Goal: Navigation & Orientation: Find specific page/section

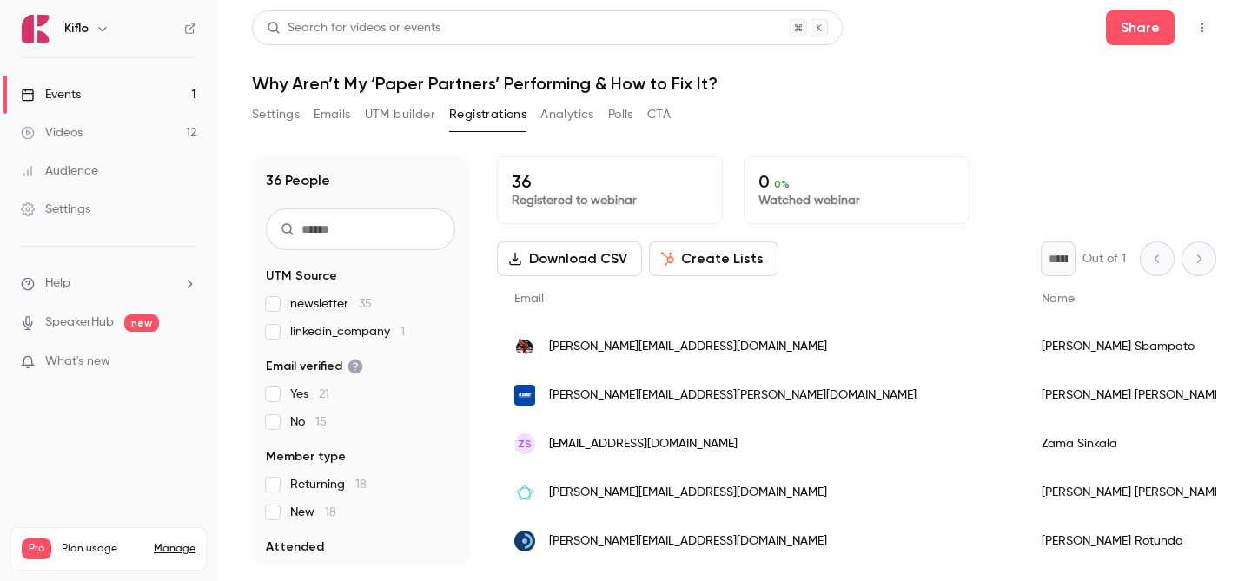
click at [153, 87] on link "Events 1" at bounding box center [108, 95] width 217 height 38
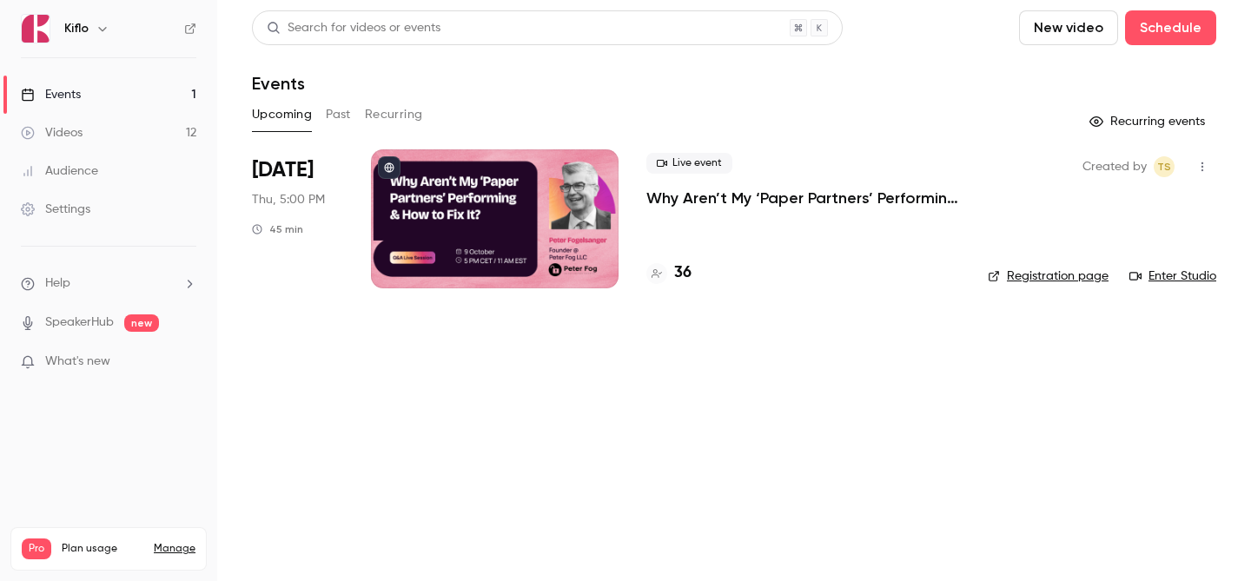
click at [681, 284] on h4 "36" at bounding box center [682, 272] width 17 height 23
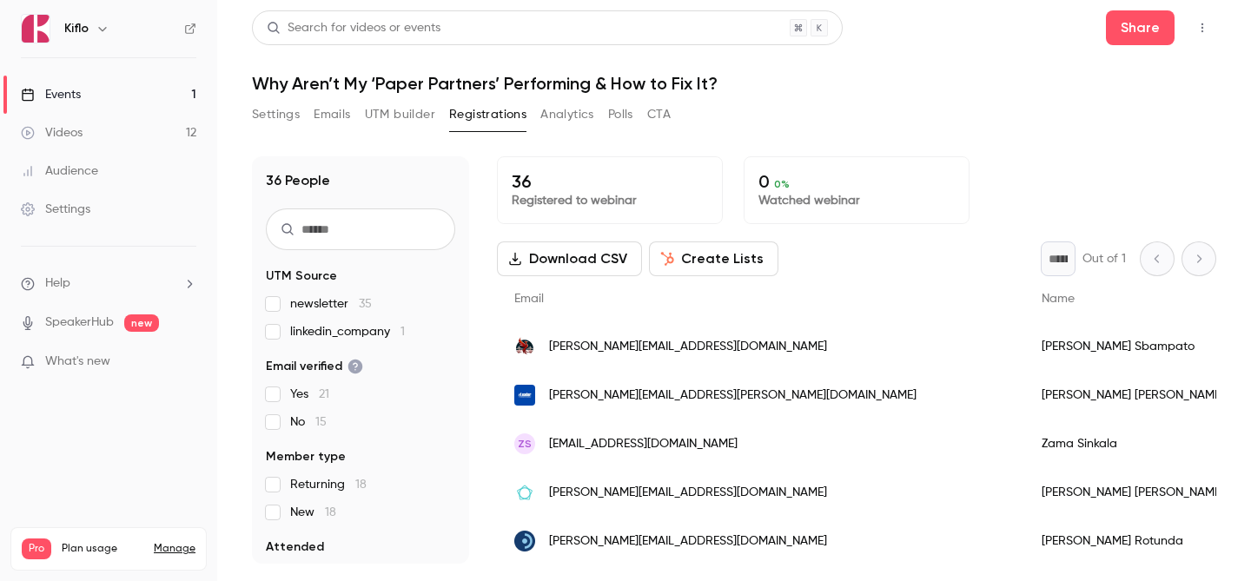
click at [122, 96] on link "Events 1" at bounding box center [108, 95] width 217 height 38
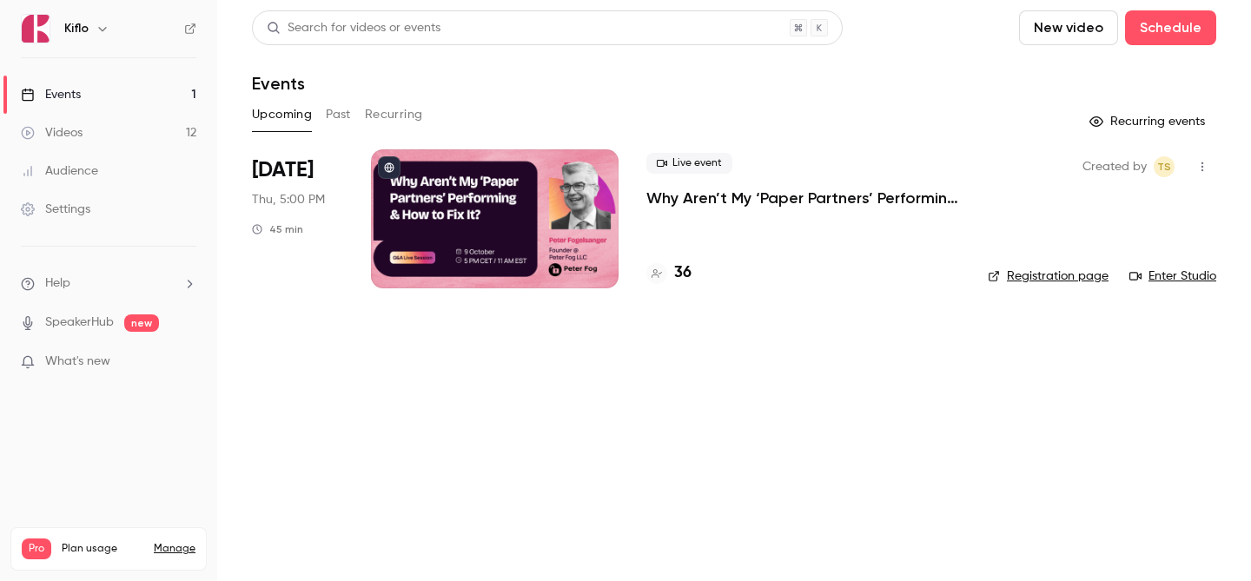
click at [149, 111] on link "Events 1" at bounding box center [108, 95] width 217 height 38
click at [149, 125] on link "Videos 12" at bounding box center [108, 133] width 217 height 38
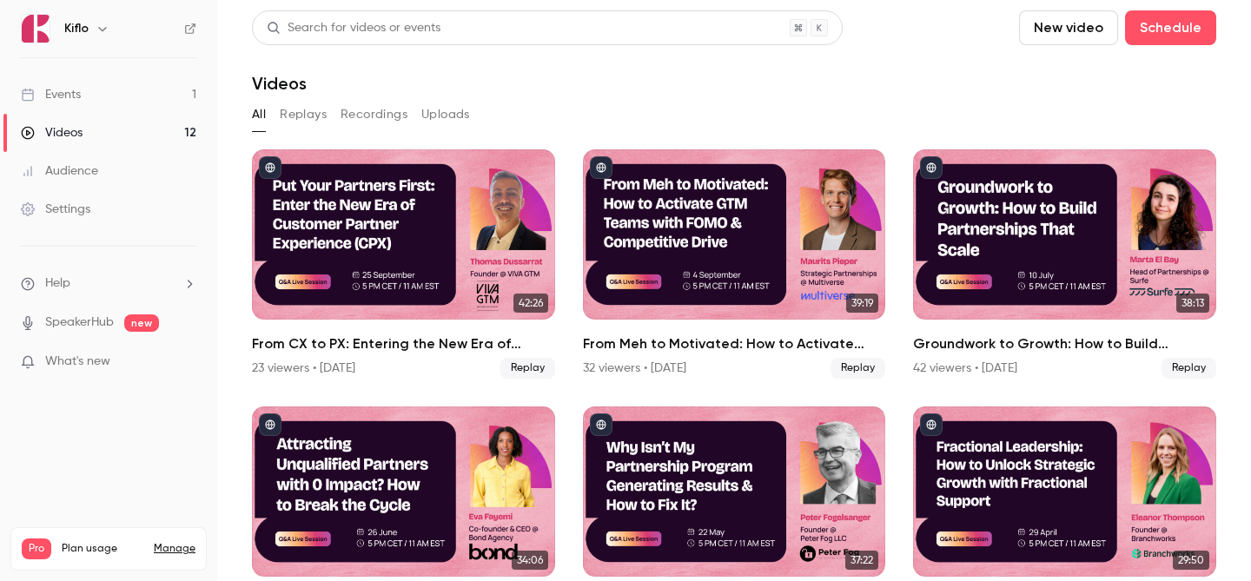
click at [152, 95] on link "Events 1" at bounding box center [108, 95] width 217 height 38
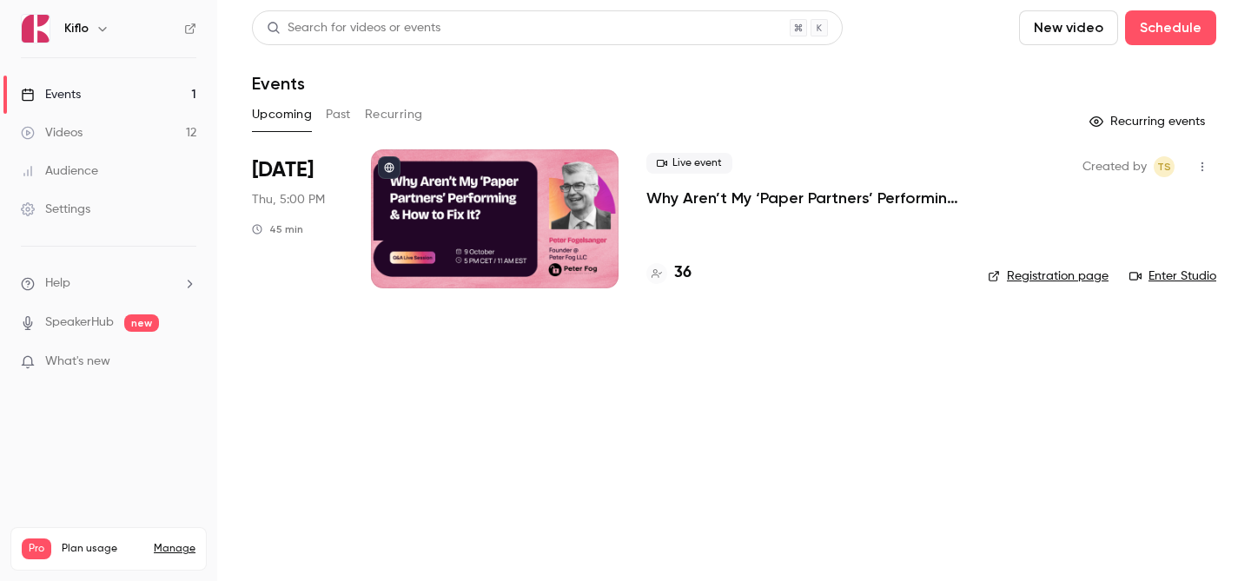
click at [152, 95] on link "Events 1" at bounding box center [108, 95] width 217 height 38
click at [116, 179] on link "Audience" at bounding box center [108, 171] width 217 height 38
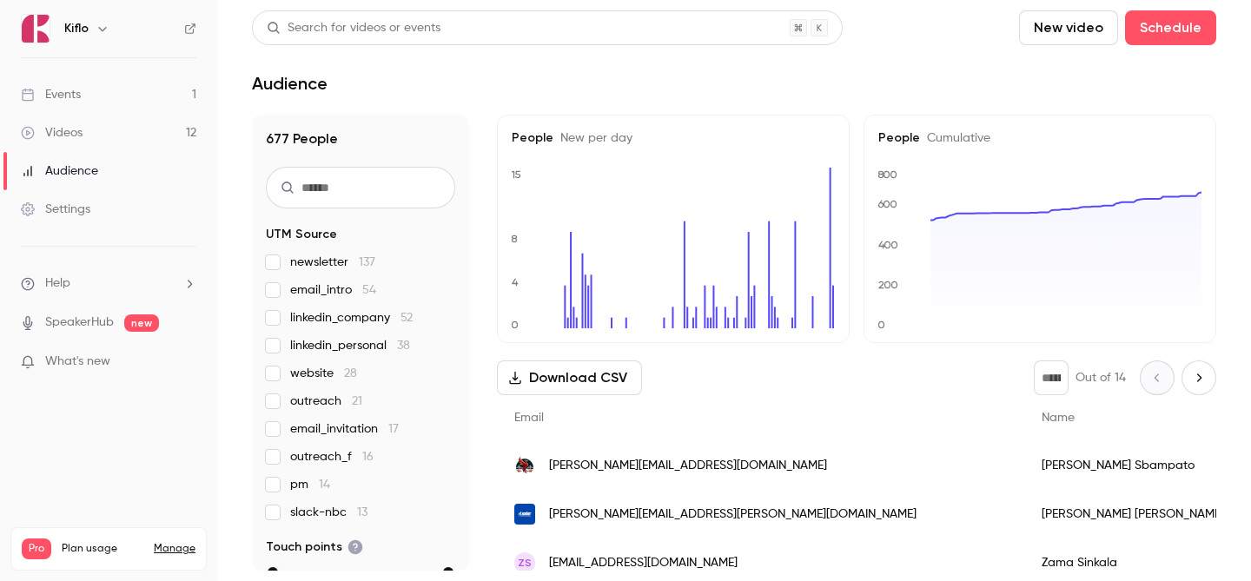
click at [153, 109] on link "Events 1" at bounding box center [108, 95] width 217 height 38
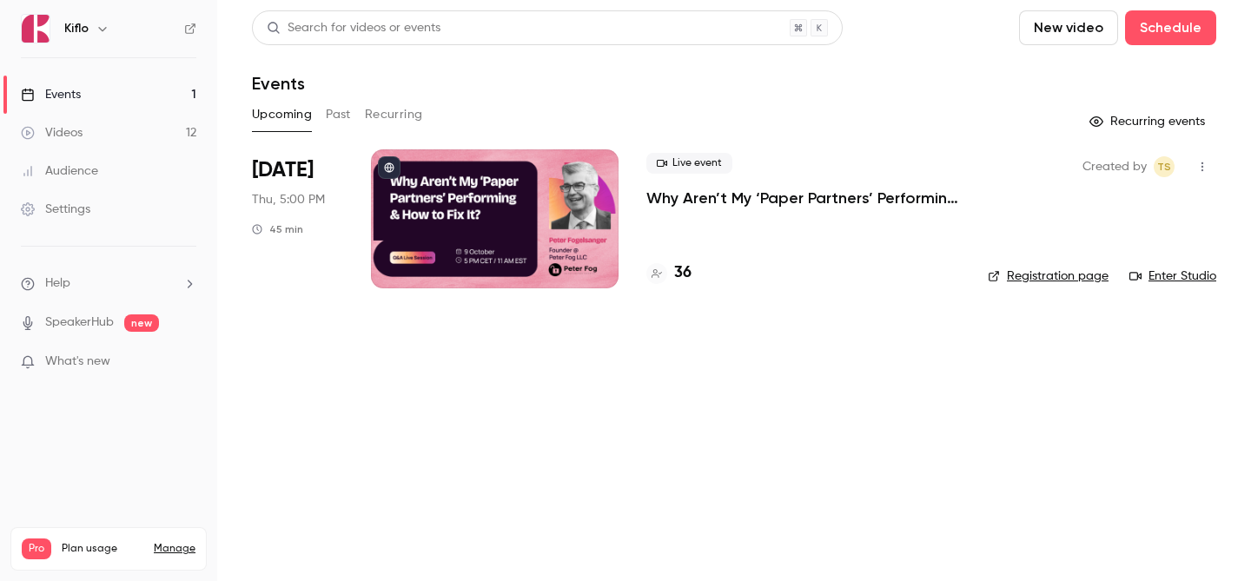
click at [126, 127] on link "Videos 12" at bounding box center [108, 133] width 217 height 38
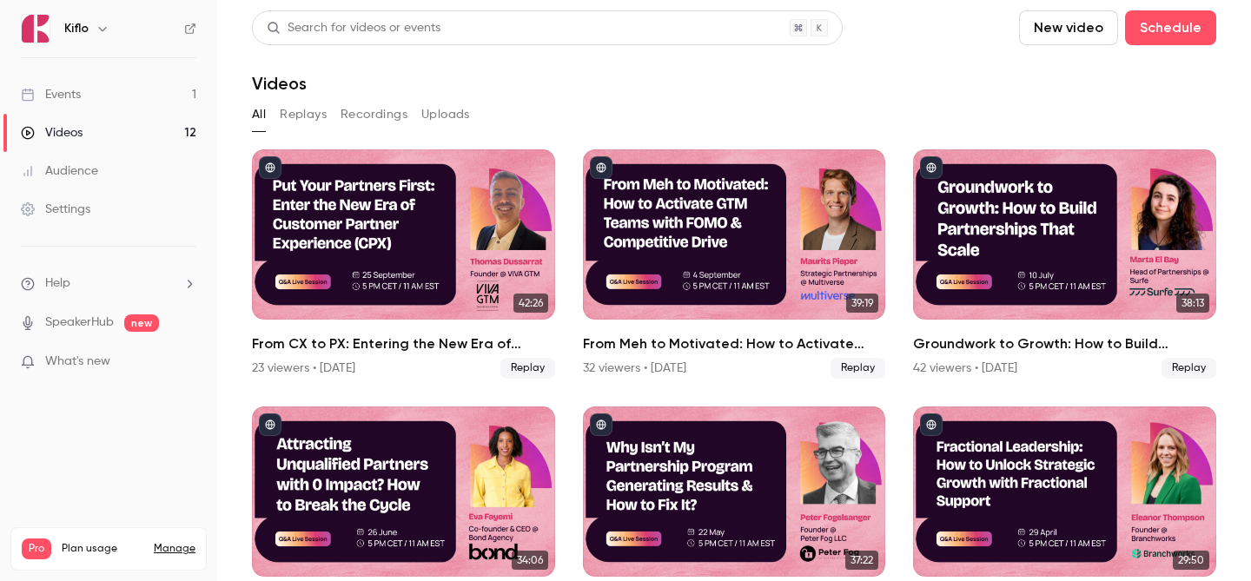
click at [128, 95] on link "Events 1" at bounding box center [108, 95] width 217 height 38
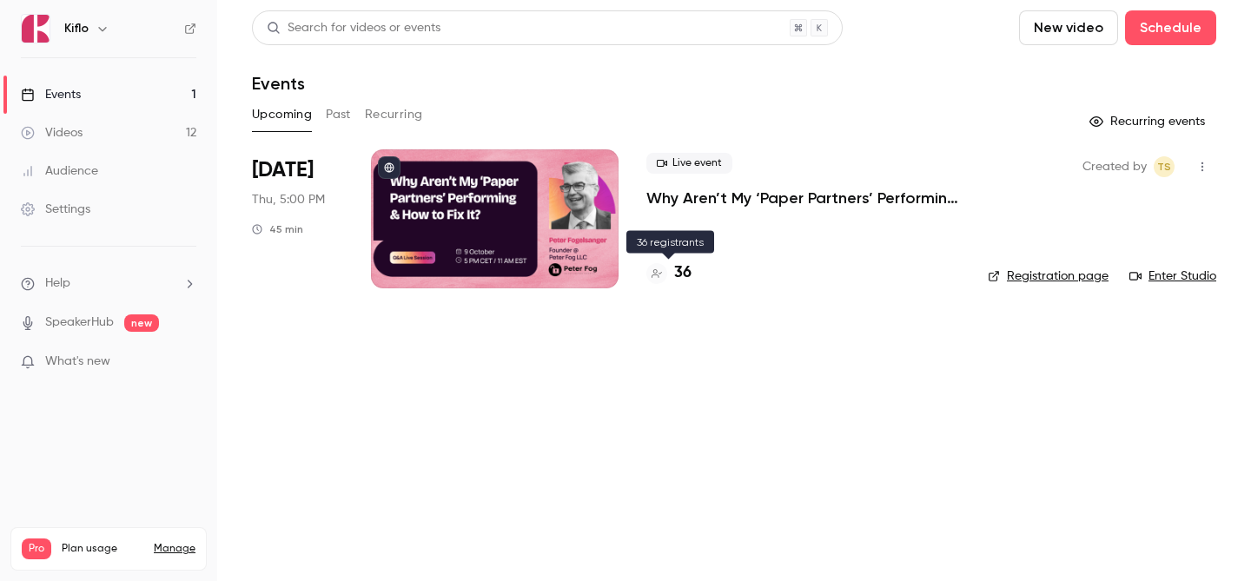
click at [660, 279] on div at bounding box center [656, 273] width 21 height 21
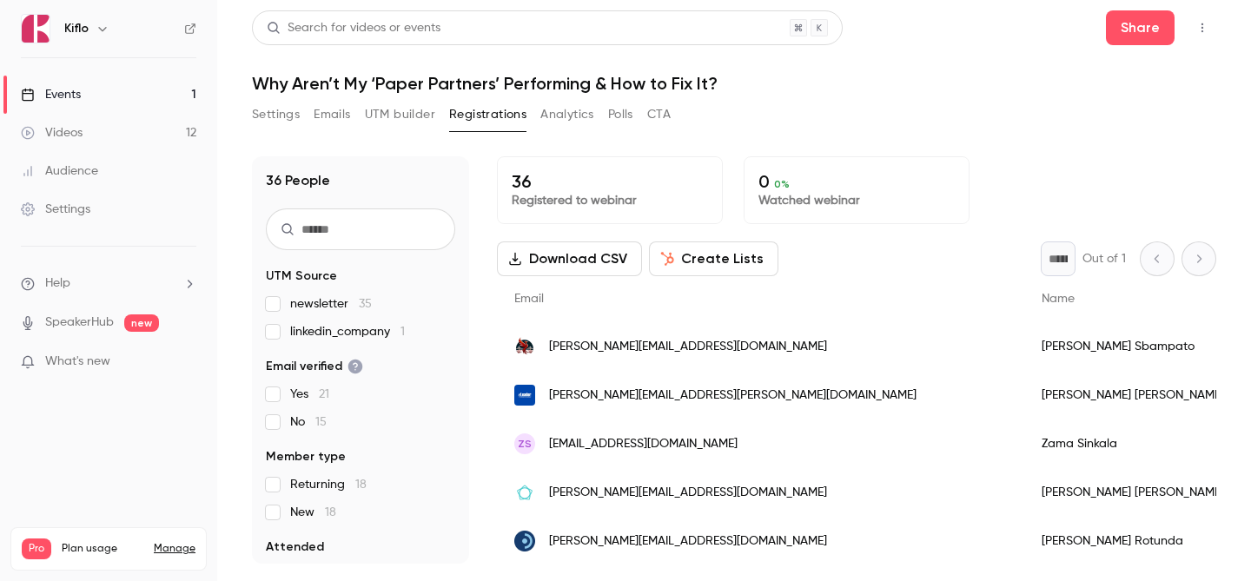
click at [133, 90] on link "Events 1" at bounding box center [108, 95] width 217 height 38
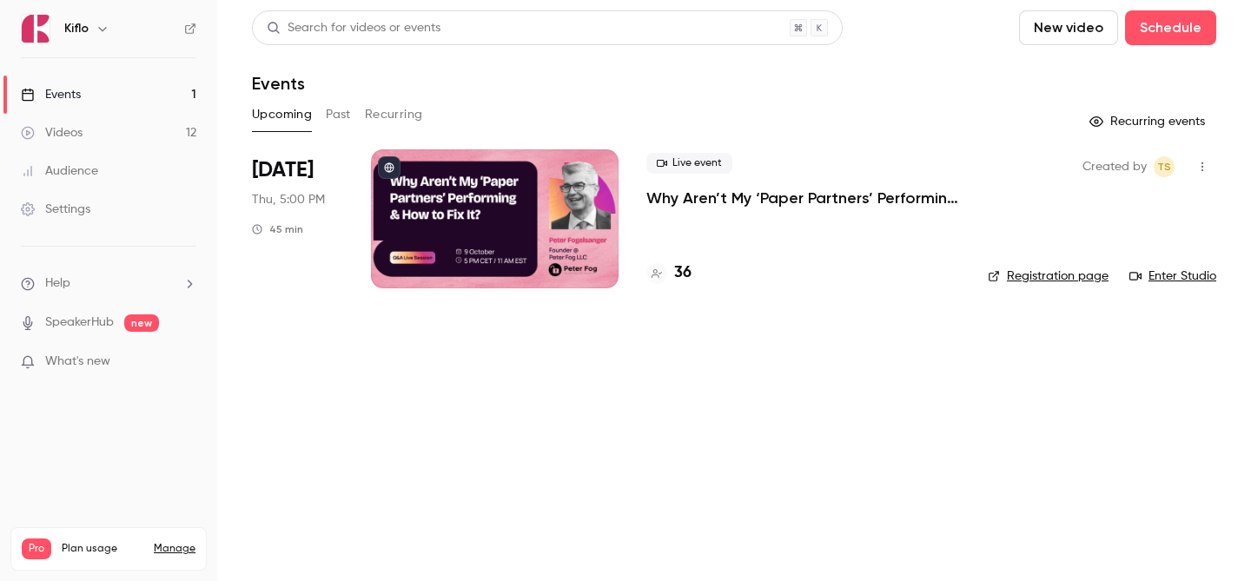
click at [981, 68] on header "Search for videos or events New video Schedule Events" at bounding box center [734, 51] width 964 height 83
